Goal: Task Accomplishment & Management: Use online tool/utility

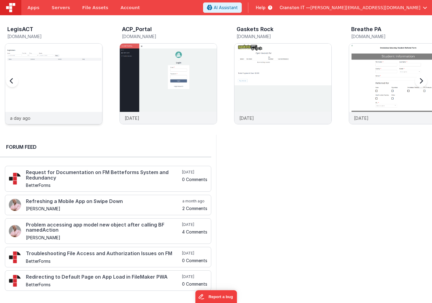
click at [73, 88] on img at bounding box center [53, 92] width 97 height 97
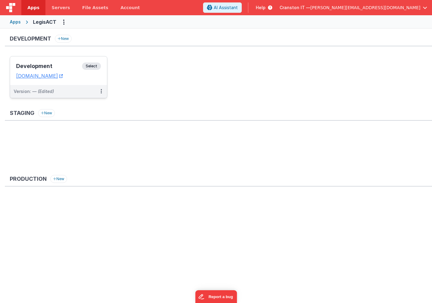
click at [93, 63] on span "Select" at bounding box center [91, 66] width 19 height 7
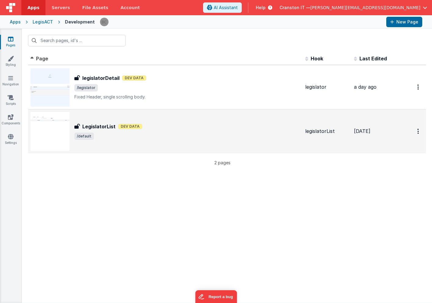
click at [173, 130] on div "LegislatorList Dev Data" at bounding box center [187, 126] width 226 height 7
click at [418, 90] on icon "Options" at bounding box center [419, 86] width 2 height 5
click at [394, 165] on link "Duplicate" at bounding box center [397, 168] width 54 height 12
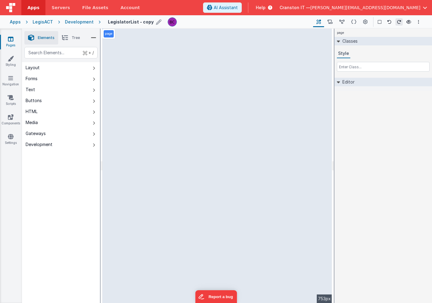
click at [156, 22] on icon at bounding box center [158, 22] width 5 height 9
drag, startPoint x: 129, startPoint y: 22, endPoint x: 86, endPoint y: 19, distance: 43.4
click at [86, 19] on div "Apps LegisACT Development LegislatorList - copy Page Builder Named Actions Data…" at bounding box center [216, 21] width 432 height 13
type input "billList"
click at [186, 21] on icon at bounding box center [188, 22] width 5 height 9
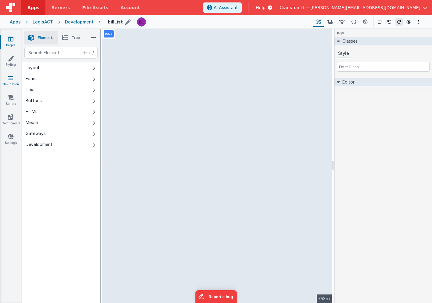
click at [9, 80] on icon at bounding box center [10, 78] width 5 height 6
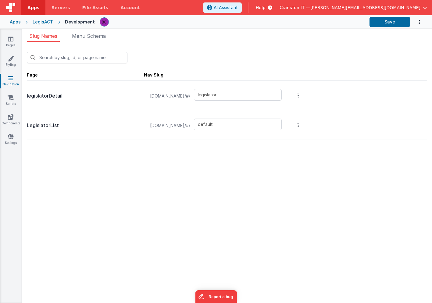
type input "legislator"
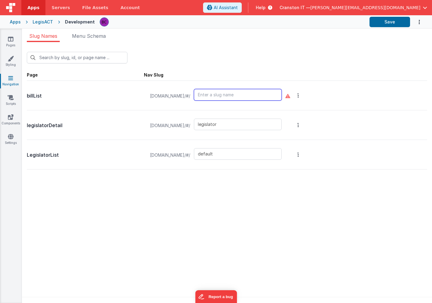
click at [231, 91] on input "text" at bounding box center [238, 95] width 88 height 12
type input "billList"
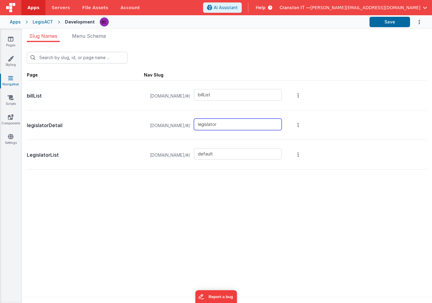
click at [222, 127] on input "legislator" at bounding box center [238, 125] width 88 height 12
click at [303, 108] on button "Options" at bounding box center [298, 95] width 9 height 24
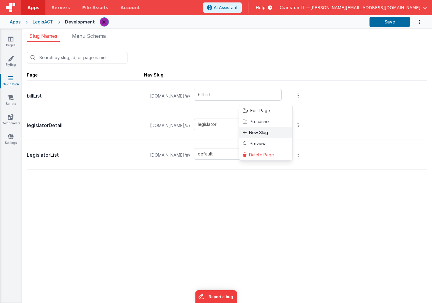
click at [277, 129] on link "New Slug" at bounding box center [265, 132] width 53 height 11
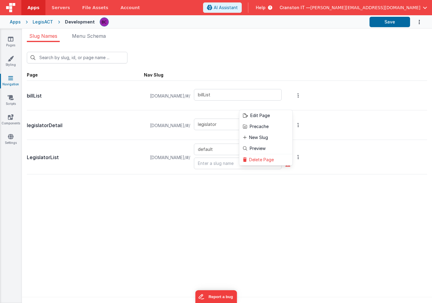
click at [235, 159] on button at bounding box center [216, 151] width 432 height 303
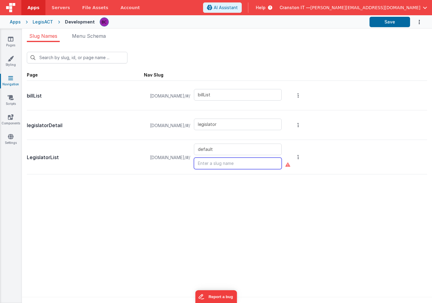
click at [232, 160] on input "text" at bounding box center [238, 164] width 88 height 12
paste input "legislator"
type input "legislatorList"
click at [243, 228] on div "New Slug Page Nav Slug billList [DOMAIN_NAME]/#/ billList legislatorDetail [DOM…" at bounding box center [227, 174] width 410 height 265
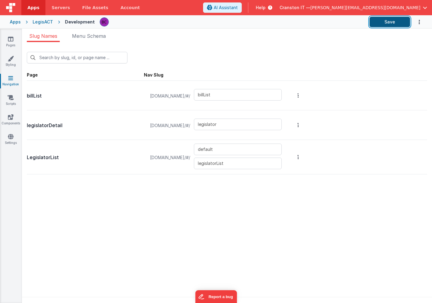
click at [385, 20] on button "Save" at bounding box center [390, 22] width 41 height 10
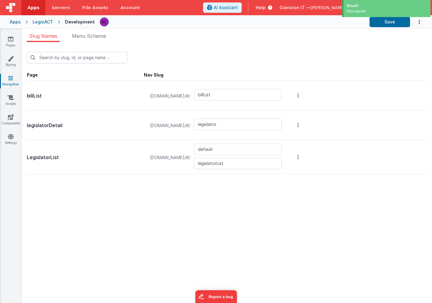
click at [42, 160] on p "LegislatorList" at bounding box center [85, 157] width 117 height 9
click at [299, 98] on icon "Options" at bounding box center [298, 95] width 1 height 5
click at [291, 116] on link "Edit Page" at bounding box center [265, 115] width 53 height 11
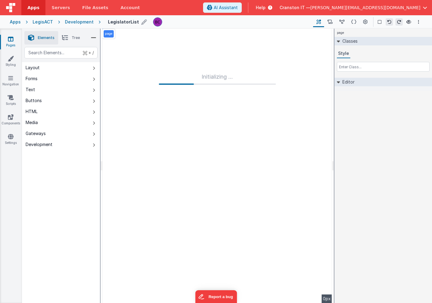
click at [124, 22] on h4 "LegislatorList" at bounding box center [123, 22] width 31 height 5
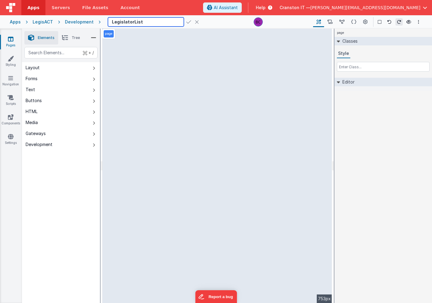
click at [111, 22] on input "LegislatorList" at bounding box center [146, 21] width 76 height 9
type input "legislatorList"
click at [12, 81] on icon at bounding box center [10, 78] width 5 height 6
